Goal: Task Accomplishment & Management: Use online tool/utility

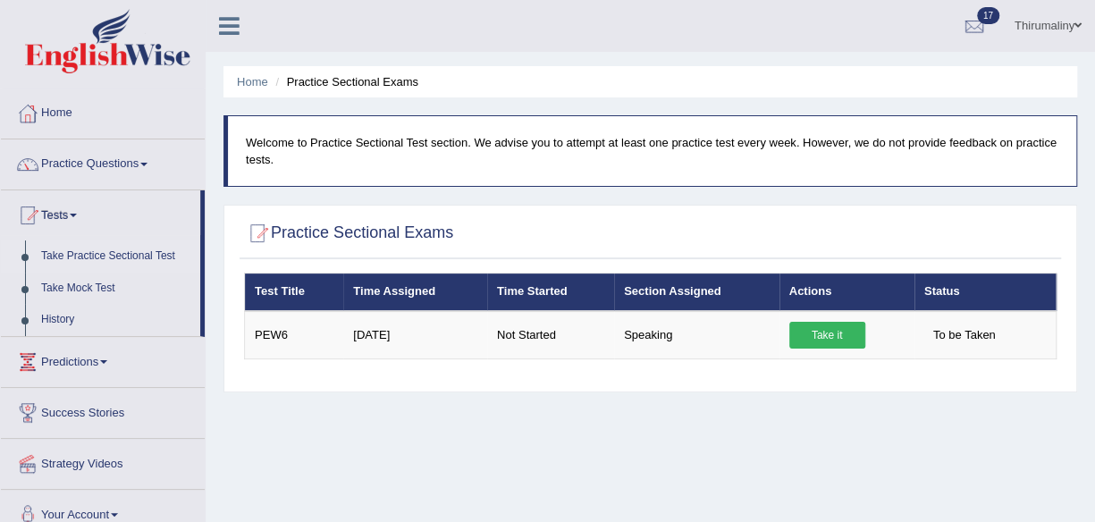
click at [699, 429] on div "Home Practice Sectional Exams Welcome to Practice Sectional Test section. We ad…" at bounding box center [650, 447] width 889 height 894
click at [699, 410] on div "Home Practice Sectional Exams Welcome to Practice Sectional Test section. We ad…" at bounding box center [650, 447] width 889 height 894
click at [694, 388] on div "Practice Sectional Exams × Have you watched our instructional video on how to t…" at bounding box center [649, 299] width 853 height 188
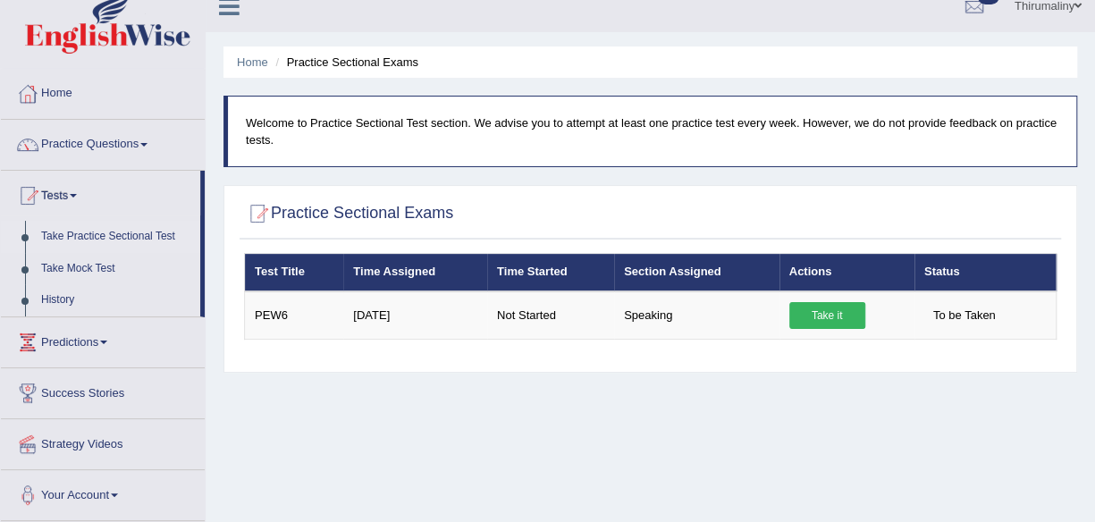
scroll to position [4, 0]
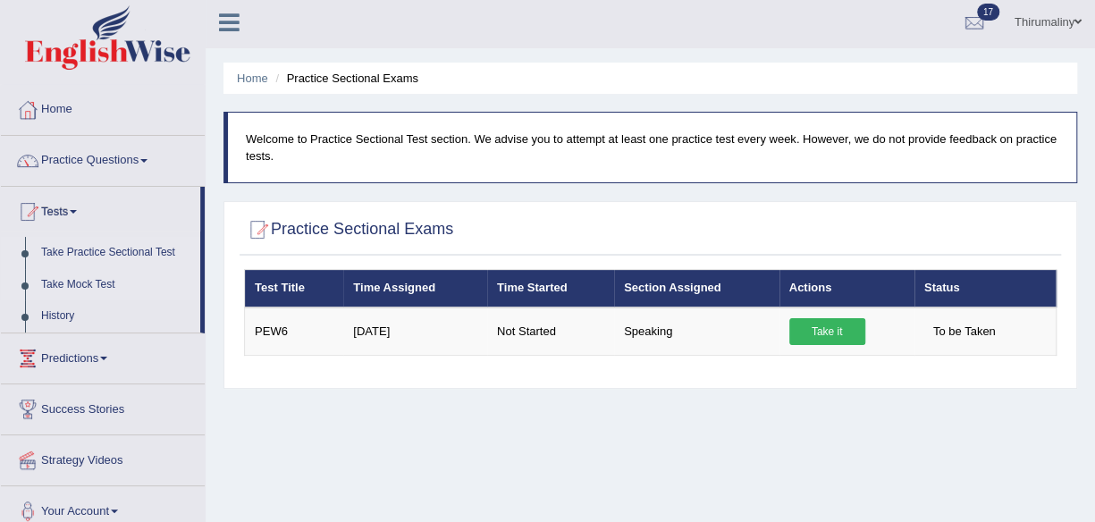
click at [95, 284] on link "Take Mock Test" at bounding box center [116, 285] width 167 height 32
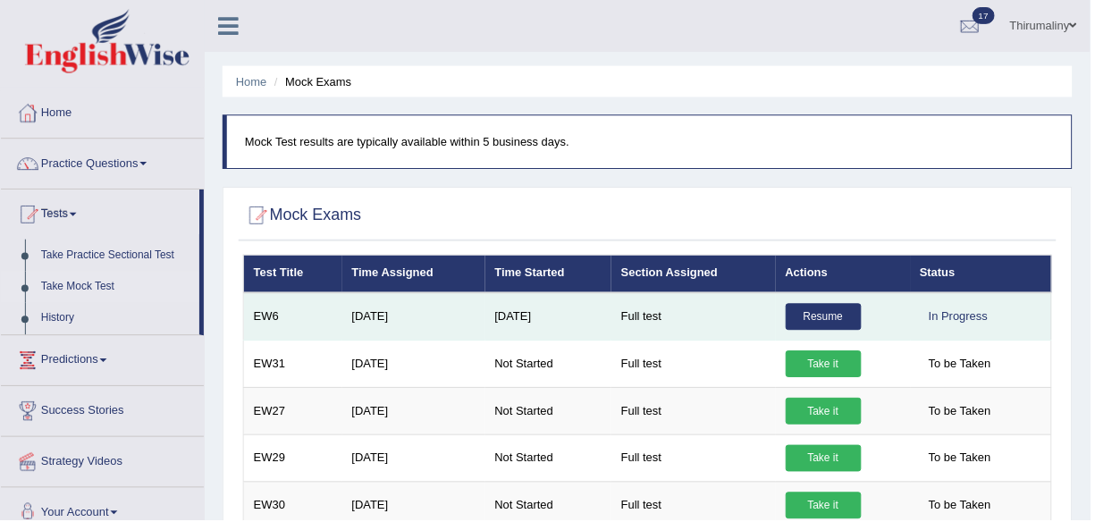
click at [802, 306] on link "Resume" at bounding box center [827, 318] width 76 height 27
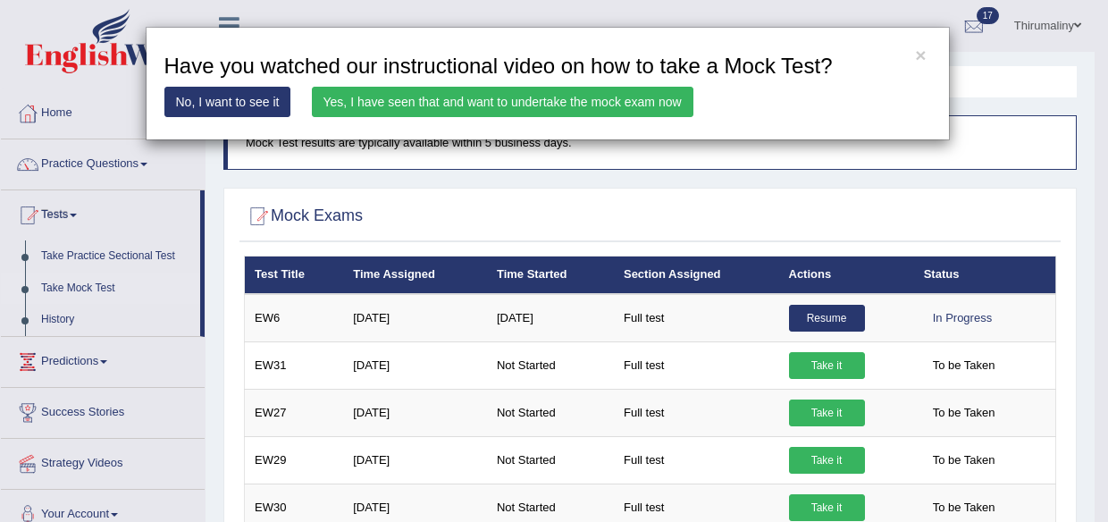
click at [592, 109] on link "Yes, I have seen that and want to undertake the mock exam now" at bounding box center [503, 102] width 382 height 30
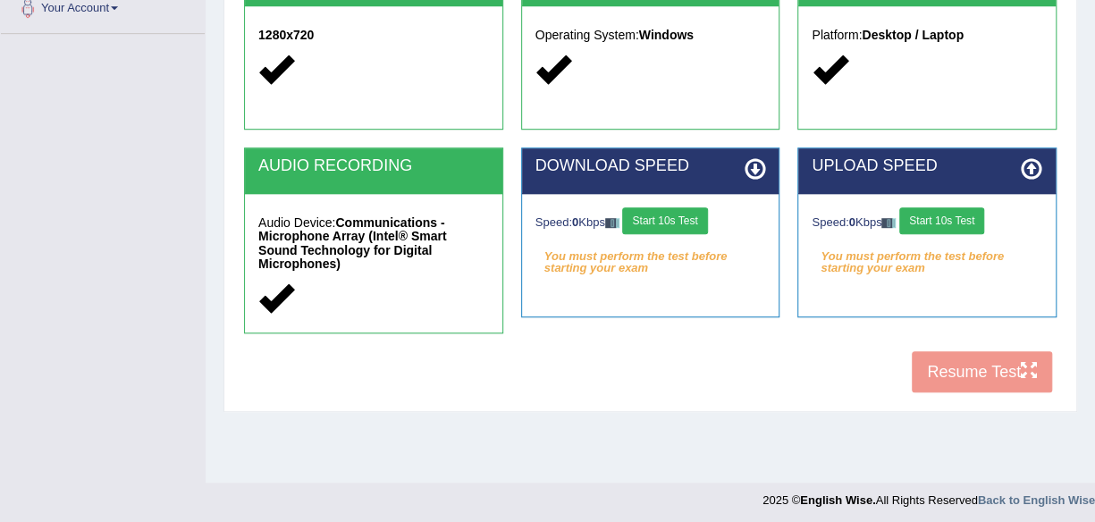
scroll to position [416, 0]
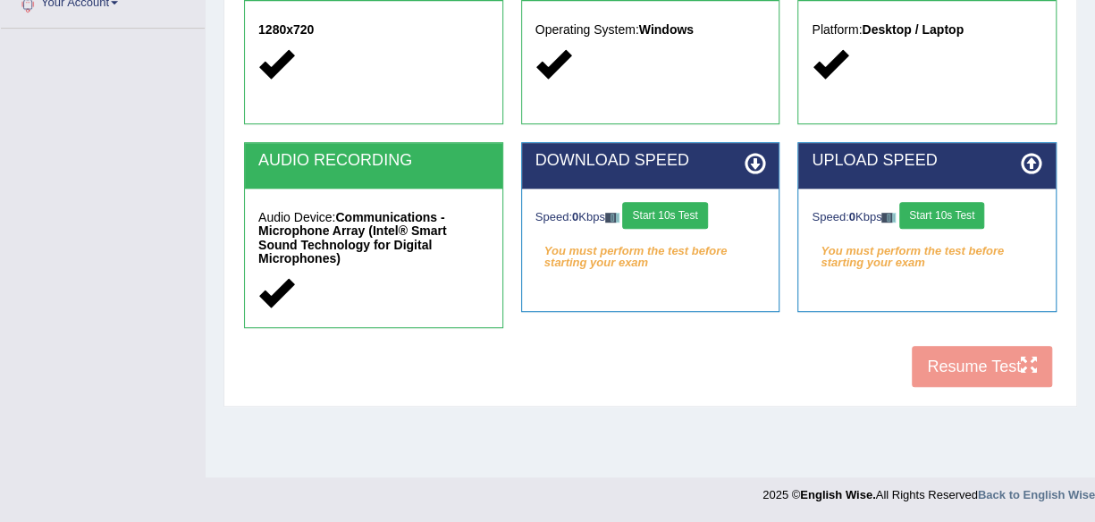
click at [664, 211] on button "Start 10s Test" at bounding box center [664, 215] width 85 height 27
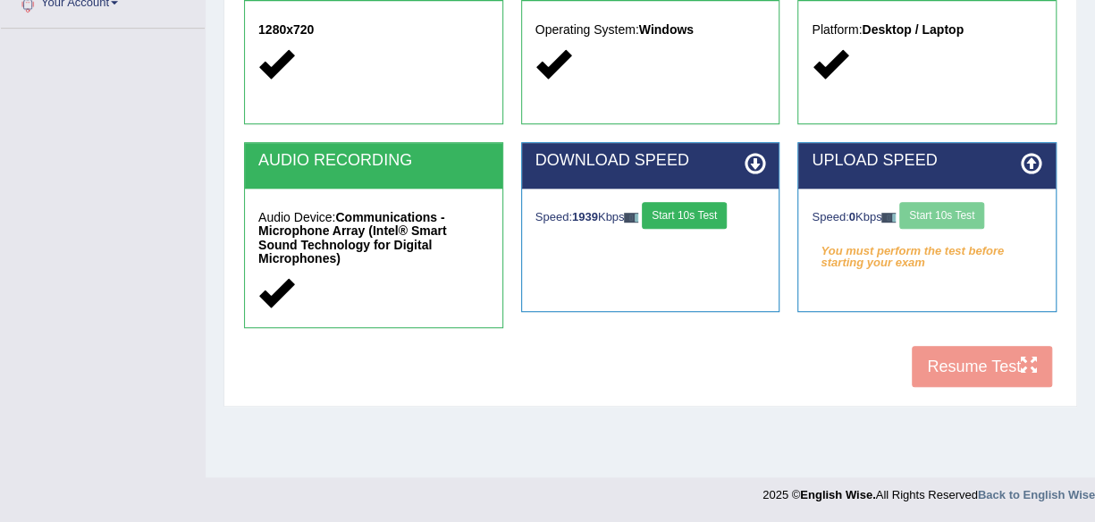
click at [959, 223] on div "Speed: 0 Kbps Start 10s Test" at bounding box center [926, 217] width 231 height 31
click at [953, 226] on div "Speed: 0 Kbps Start 10s Test" at bounding box center [926, 217] width 231 height 31
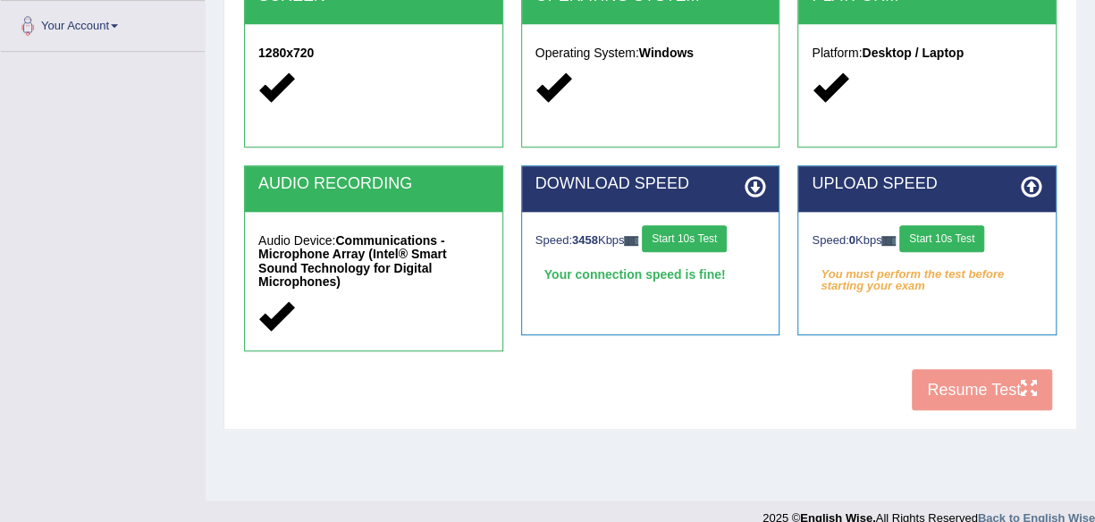
scroll to position [394, 0]
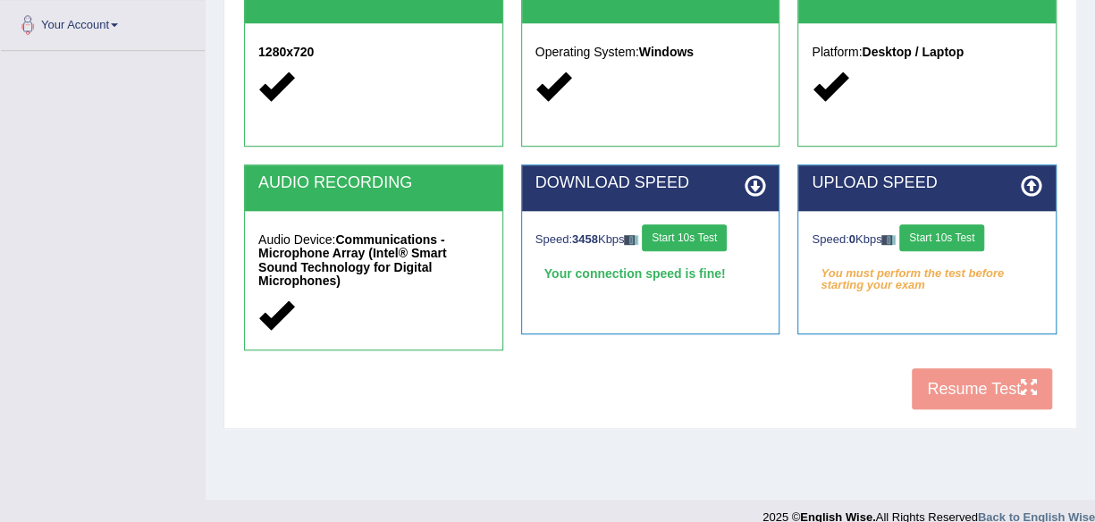
click at [957, 236] on button "Start 10s Test" at bounding box center [941, 237] width 85 height 27
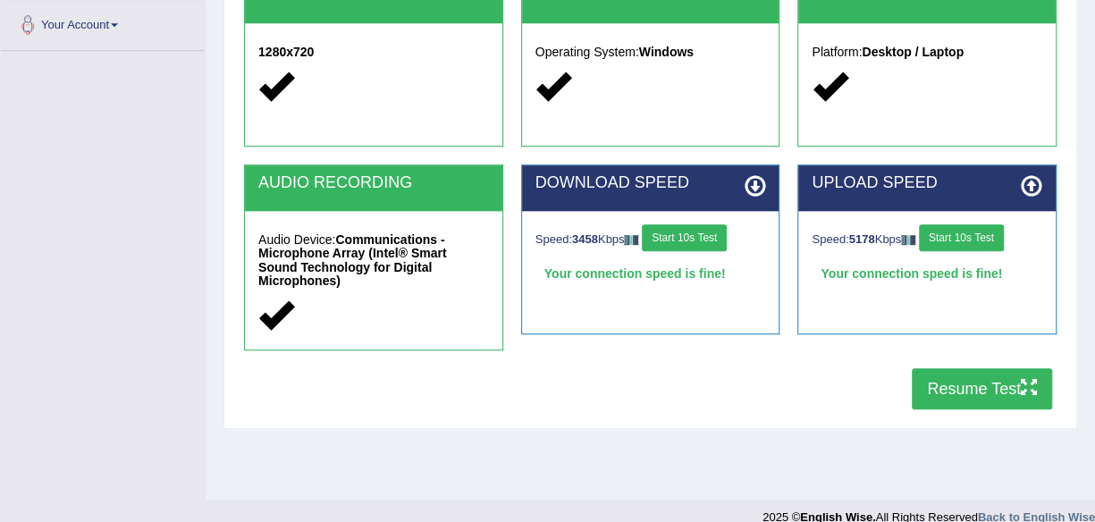
click at [977, 386] on button "Resume Test" at bounding box center [981, 388] width 140 height 41
